Goal: Task Accomplishment & Management: Complete application form

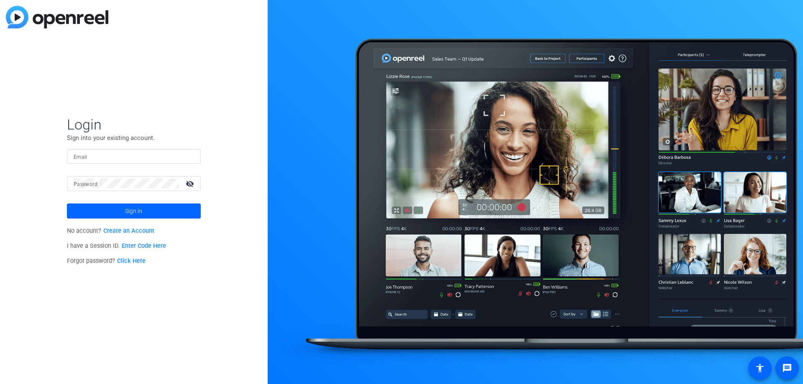
click at [134, 234] on link "Create an Account" at bounding box center [128, 230] width 51 height 7
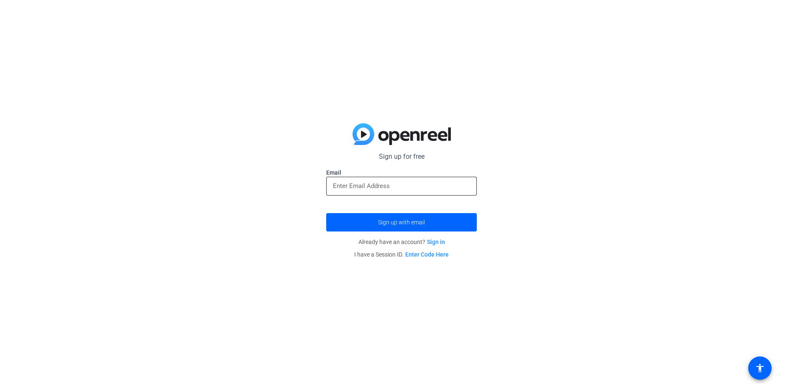
click at [361, 181] on input "email" at bounding box center [401, 186] width 137 height 10
paste input "[EMAIL_ADDRESS][DOMAIN_NAME]"
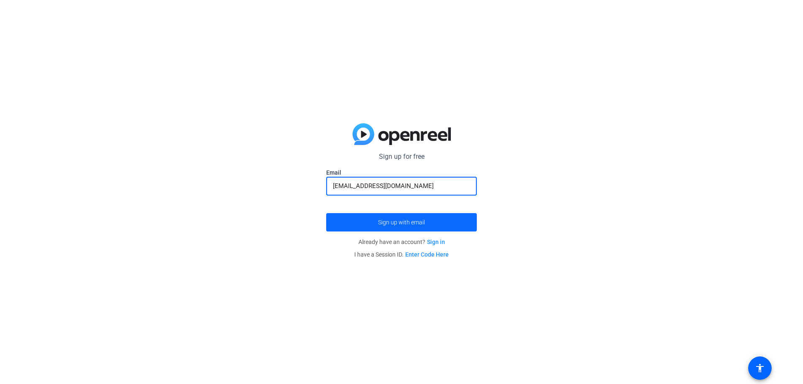
type input "[EMAIL_ADDRESS][DOMAIN_NAME]"
click at [391, 217] on span "submit" at bounding box center [401, 222] width 151 height 20
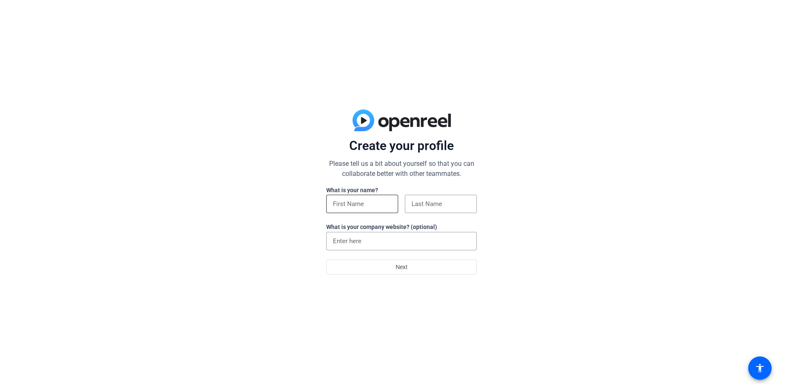
click at [367, 211] on div at bounding box center [362, 204] width 59 height 18
click at [366, 207] on input at bounding box center [362, 204] width 59 height 10
type input "Jack"
click at [424, 207] on input at bounding box center [440, 204] width 59 height 10
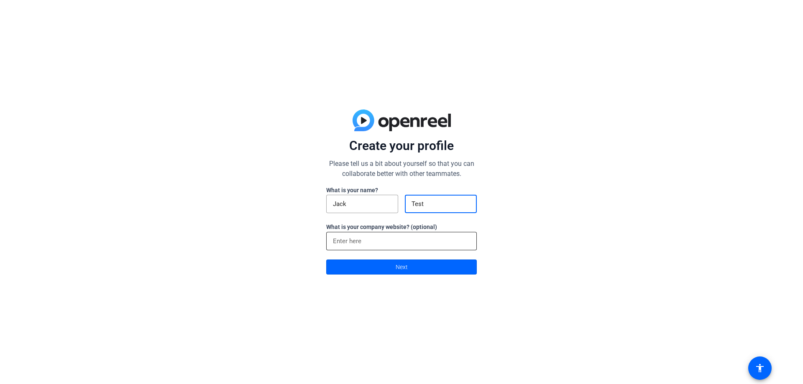
type input "Test"
click at [350, 241] on input at bounding box center [401, 241] width 137 height 10
type input "jack.com"
click at [407, 263] on span "Next" at bounding box center [402, 267] width 12 height 16
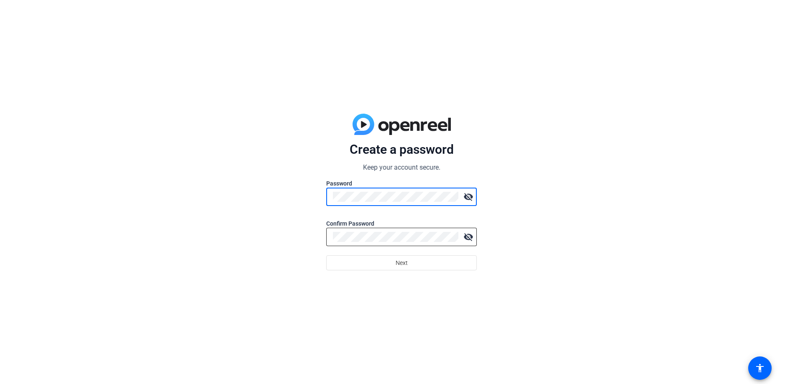
click at [366, 243] on div at bounding box center [395, 237] width 125 height 18
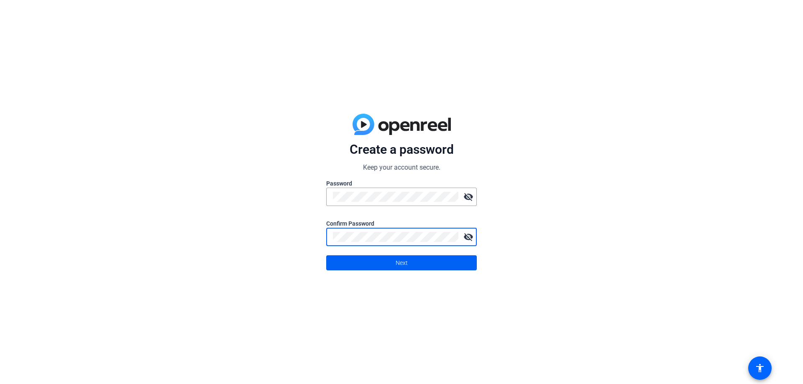
click at [388, 267] on span at bounding box center [402, 263] width 150 height 20
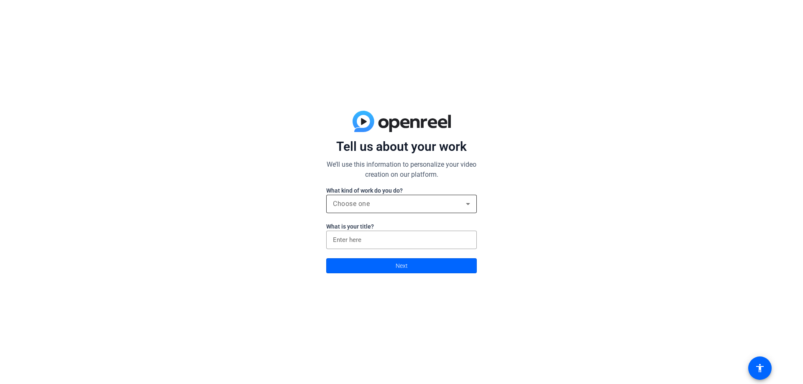
click at [375, 197] on div "Choose one" at bounding box center [401, 204] width 137 height 18
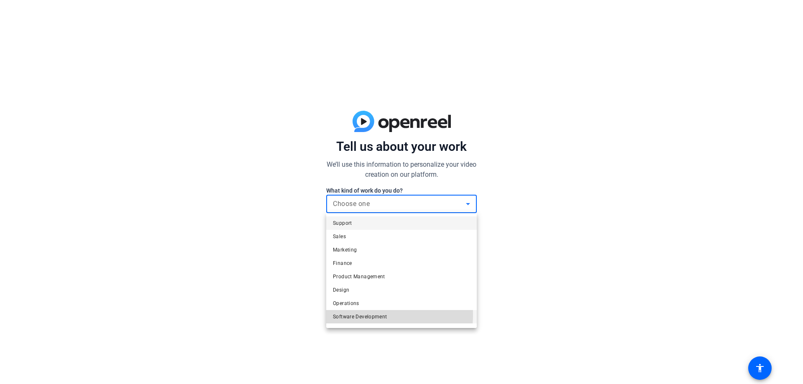
click at [369, 315] on span "Software Development" at bounding box center [360, 317] width 54 height 10
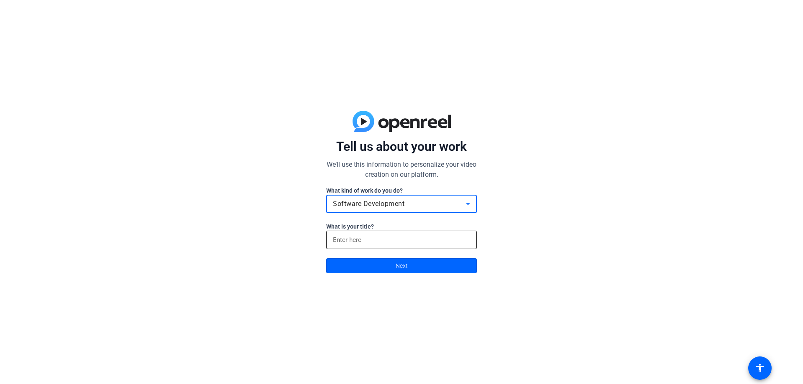
click at [395, 245] on input at bounding box center [401, 240] width 137 height 10
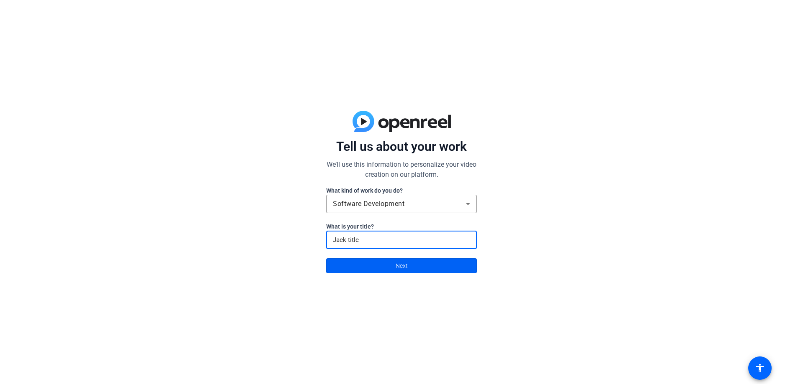
type input "Jack title"
click at [417, 266] on span at bounding box center [402, 266] width 150 height 20
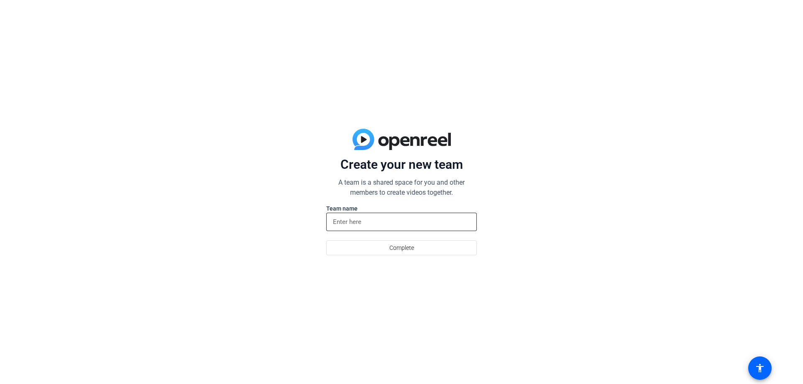
click at [354, 221] on input at bounding box center [401, 222] width 137 height 10
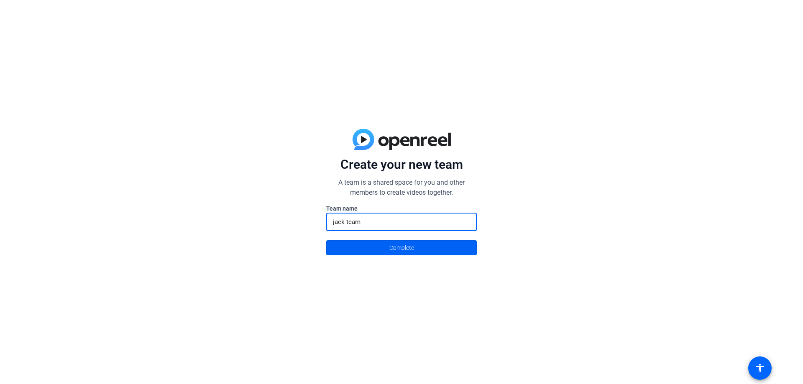
type input "jack team"
click at [399, 245] on span "Complete" at bounding box center [401, 248] width 25 height 16
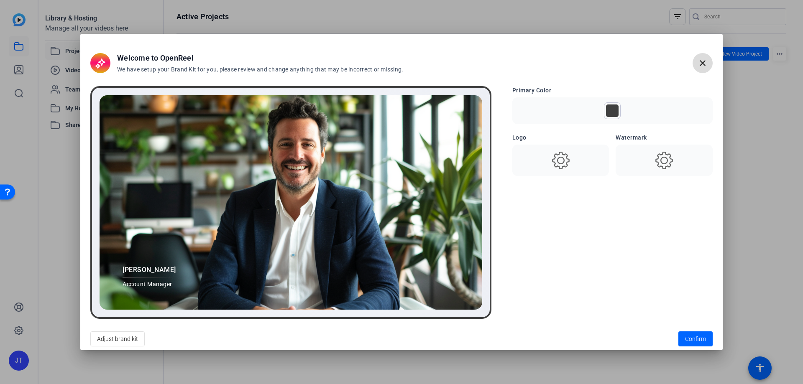
click at [704, 59] on mat-icon "close" at bounding box center [702, 63] width 10 height 10
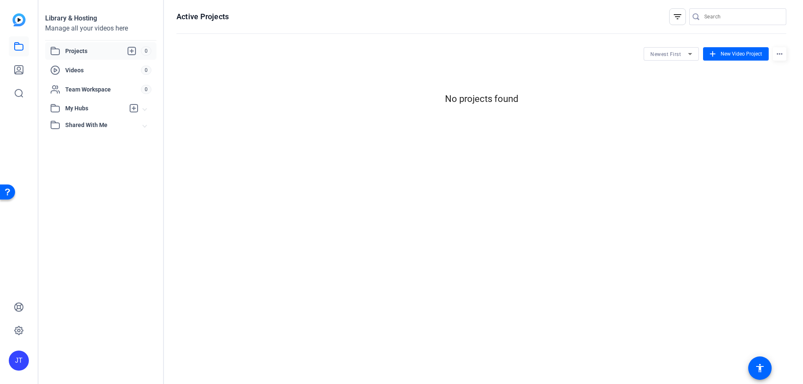
click at [18, 357] on div "JT" at bounding box center [19, 361] width 20 height 20
click at [85, 353] on span at bounding box center [80, 354] width 20 height 20
